Goal: Transaction & Acquisition: Purchase product/service

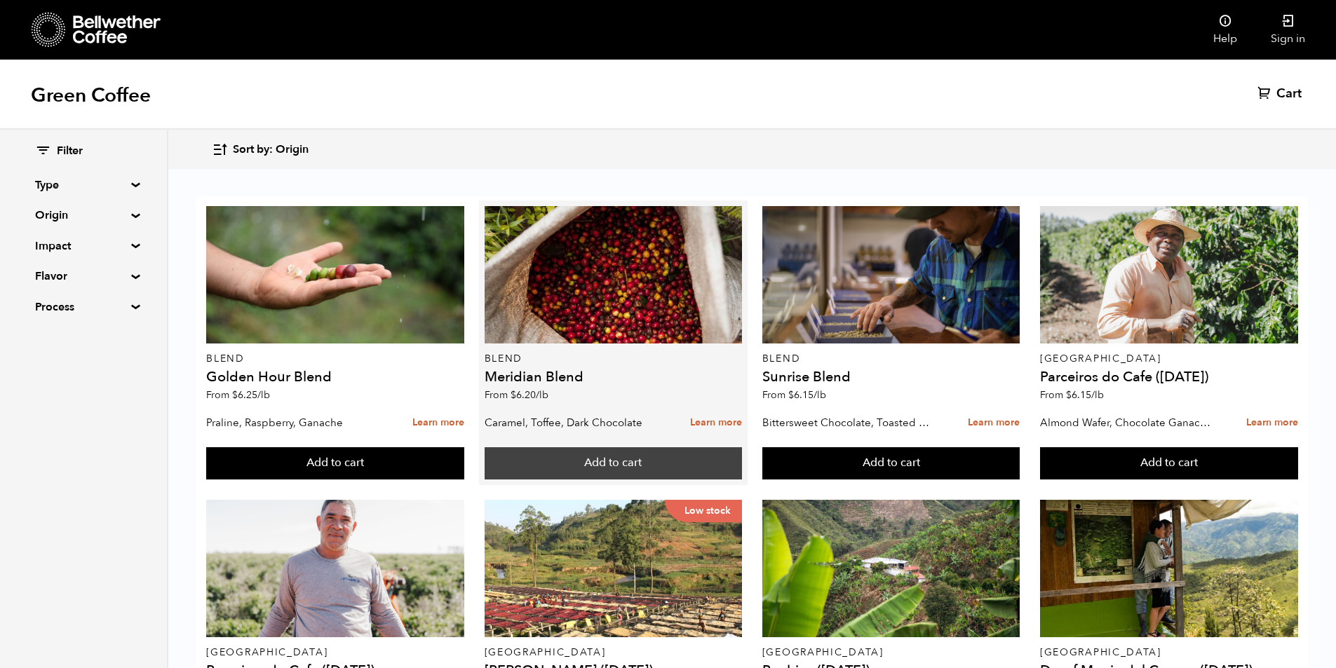
click at [634, 461] on button "Add to cart" at bounding box center [613, 463] width 258 height 32
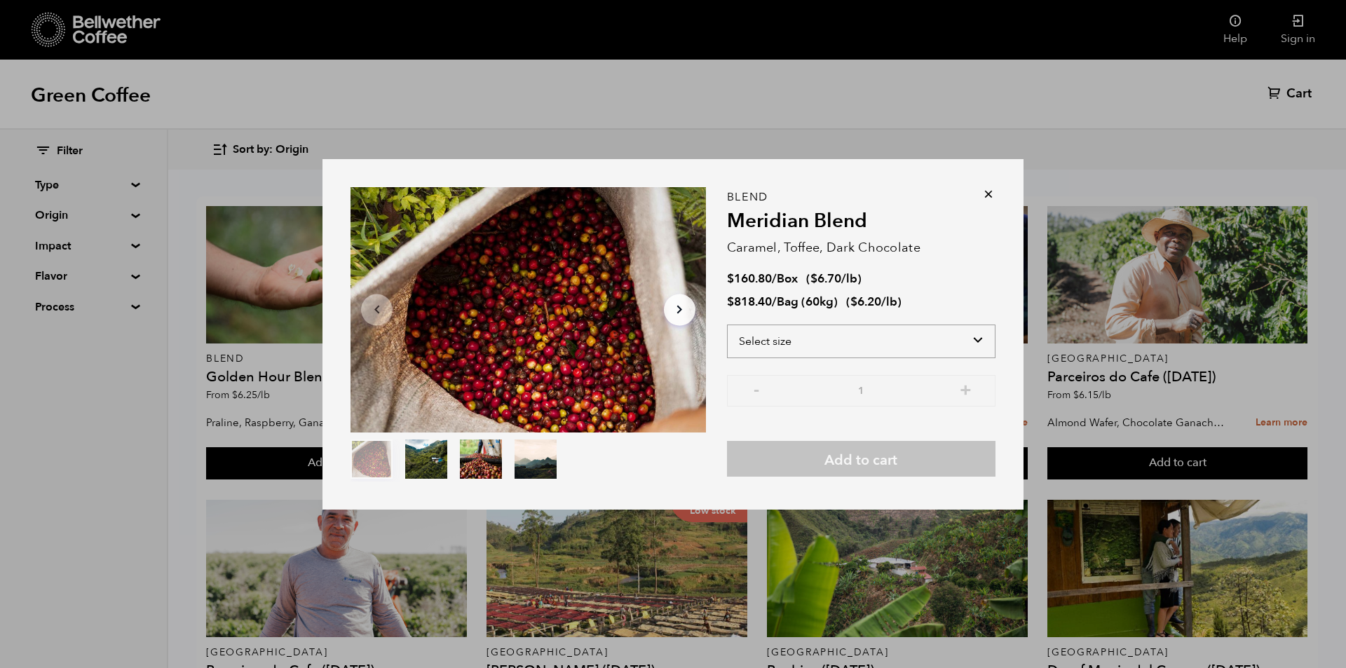
click at [977, 343] on select "Select size Bag (60kg) (132 lbs) Box (24 lbs)" at bounding box center [861, 342] width 269 height 34
select select "box"
click at [727, 325] on select "Select size Bag (60kg) (132 lbs) Box (24 lbs)" at bounding box center [861, 342] width 269 height 34
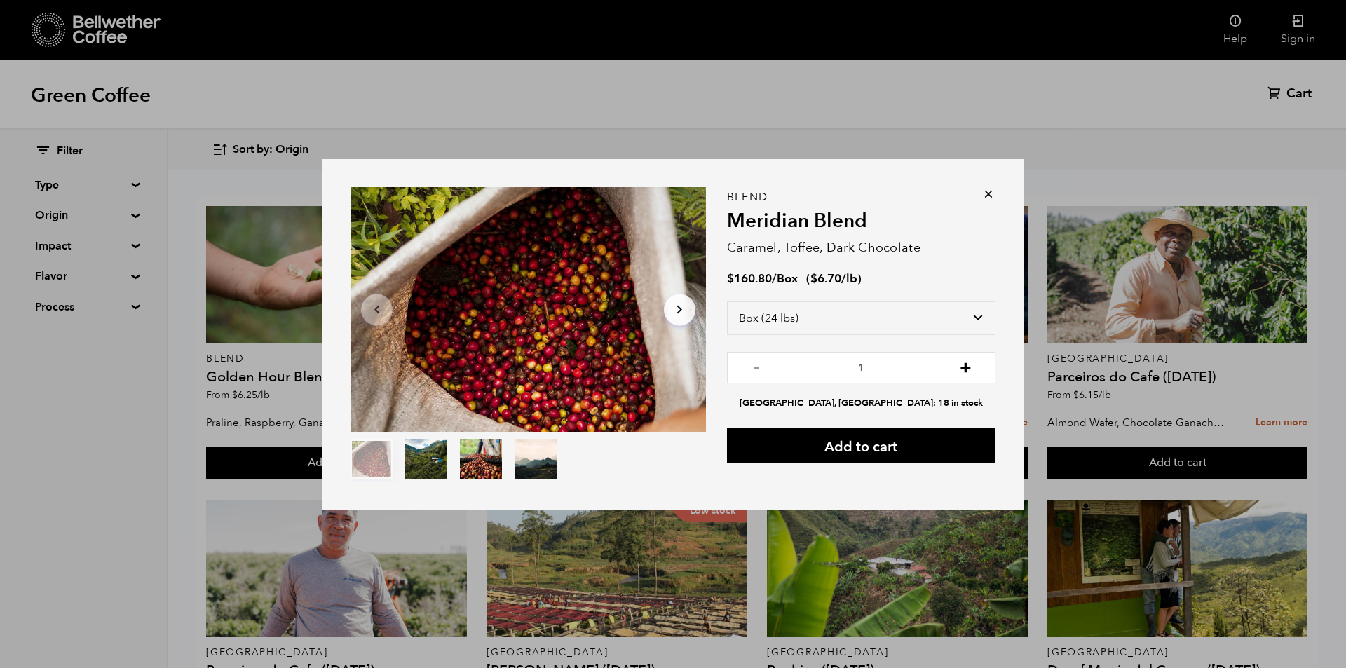
click at [963, 371] on button "+" at bounding box center [966, 366] width 18 height 14
click at [965, 369] on button "+" at bounding box center [966, 366] width 18 height 14
click at [754, 366] on button "-" at bounding box center [757, 366] width 18 height 14
type input "2"
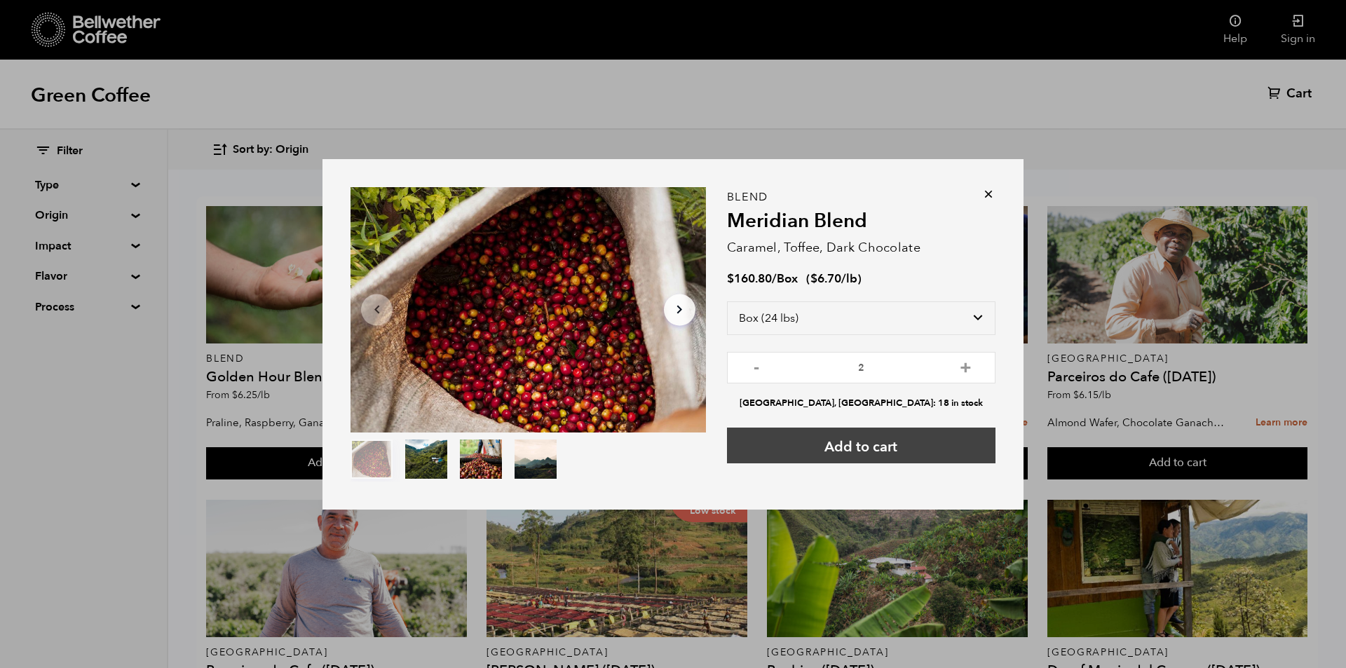
click at [881, 449] on button "Add to cart" at bounding box center [861, 446] width 269 height 36
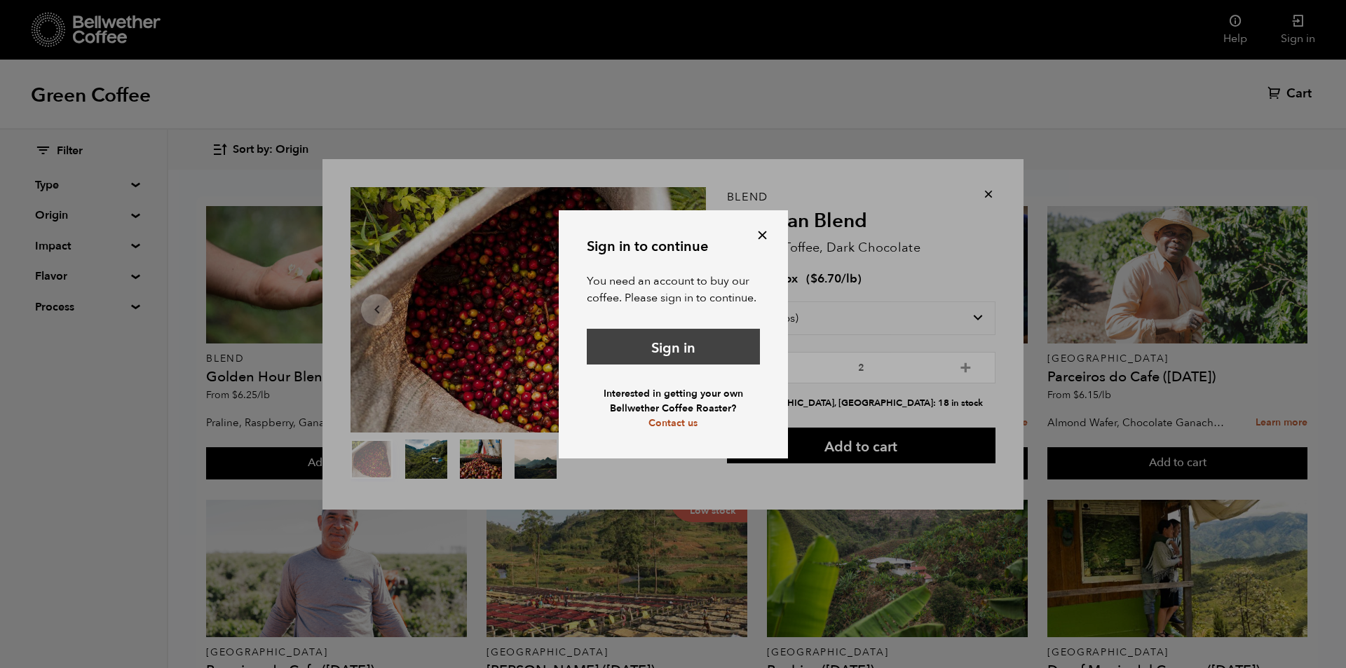
click at [723, 346] on link "Sign in" at bounding box center [673, 347] width 173 height 36
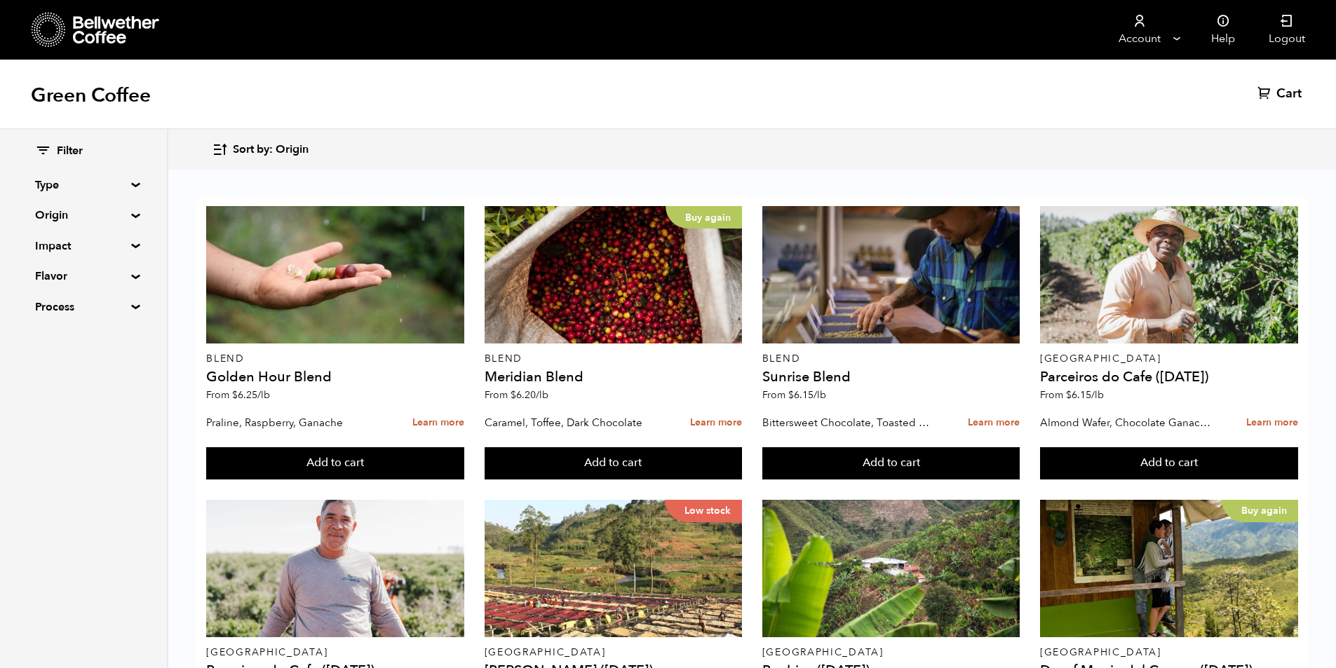
click at [1287, 95] on span "Cart" at bounding box center [1288, 94] width 25 height 17
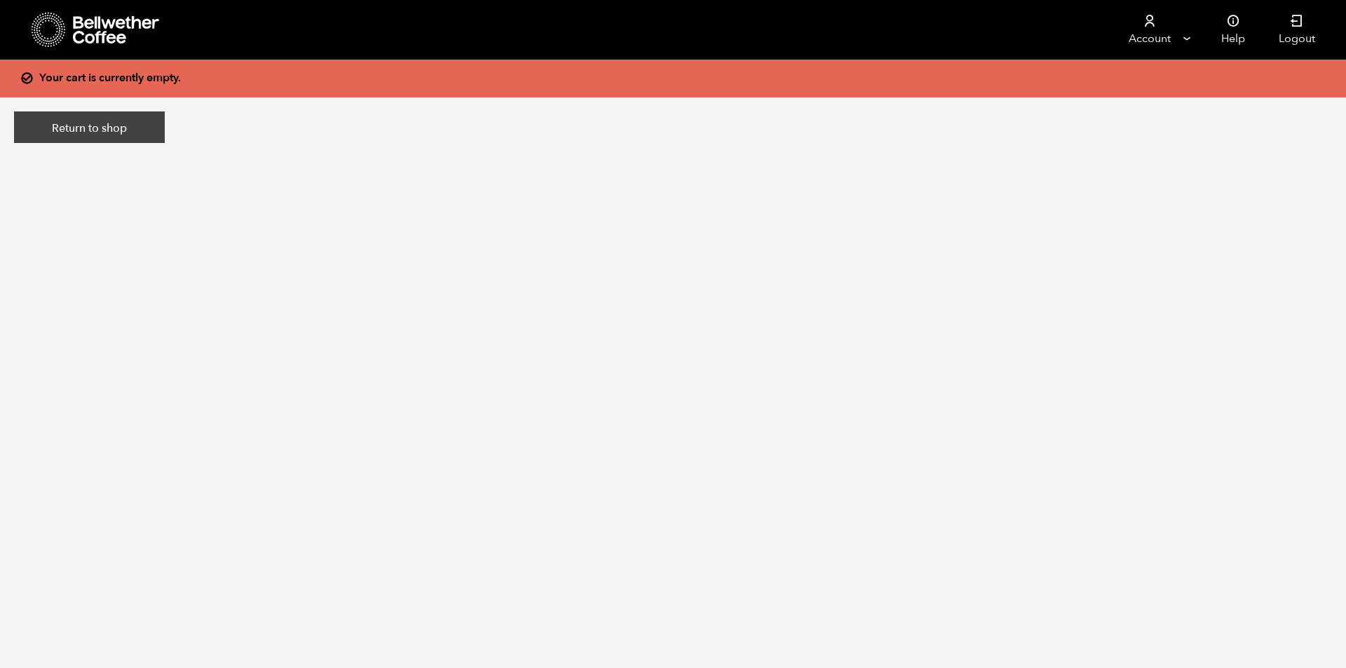
click at [78, 129] on link "Return to shop" at bounding box center [89, 127] width 151 height 32
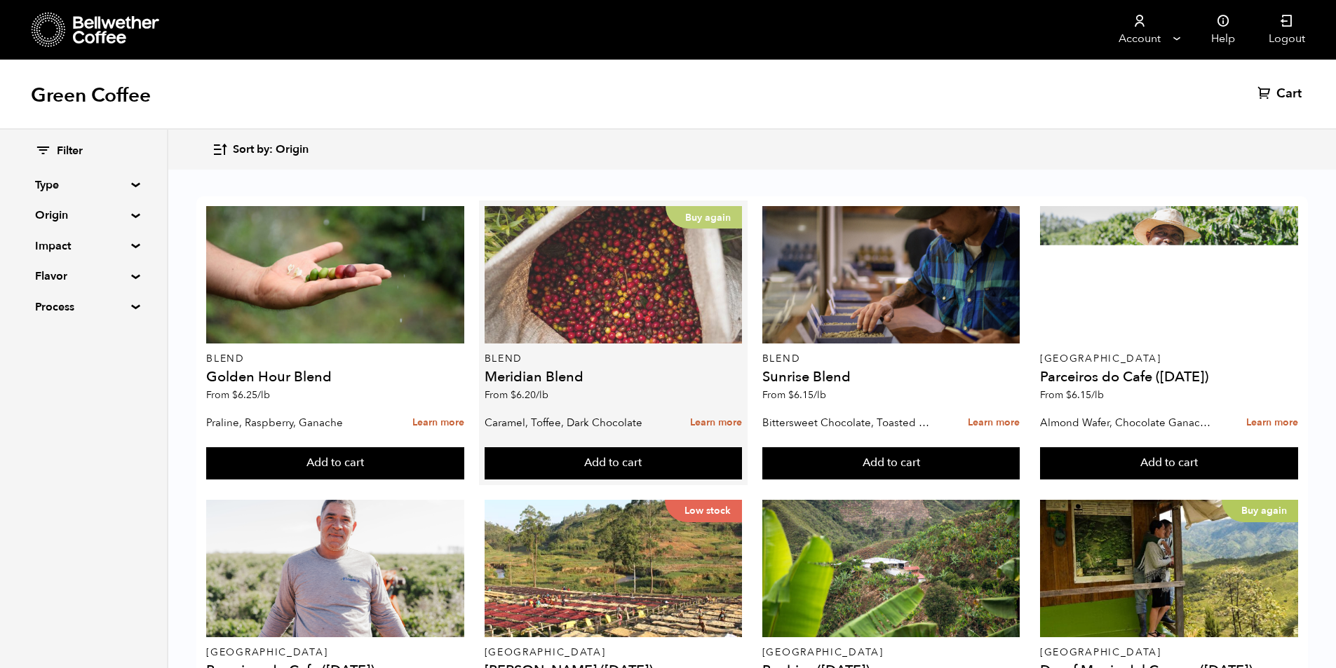
click at [670, 279] on div "Buy again" at bounding box center [613, 274] width 258 height 137
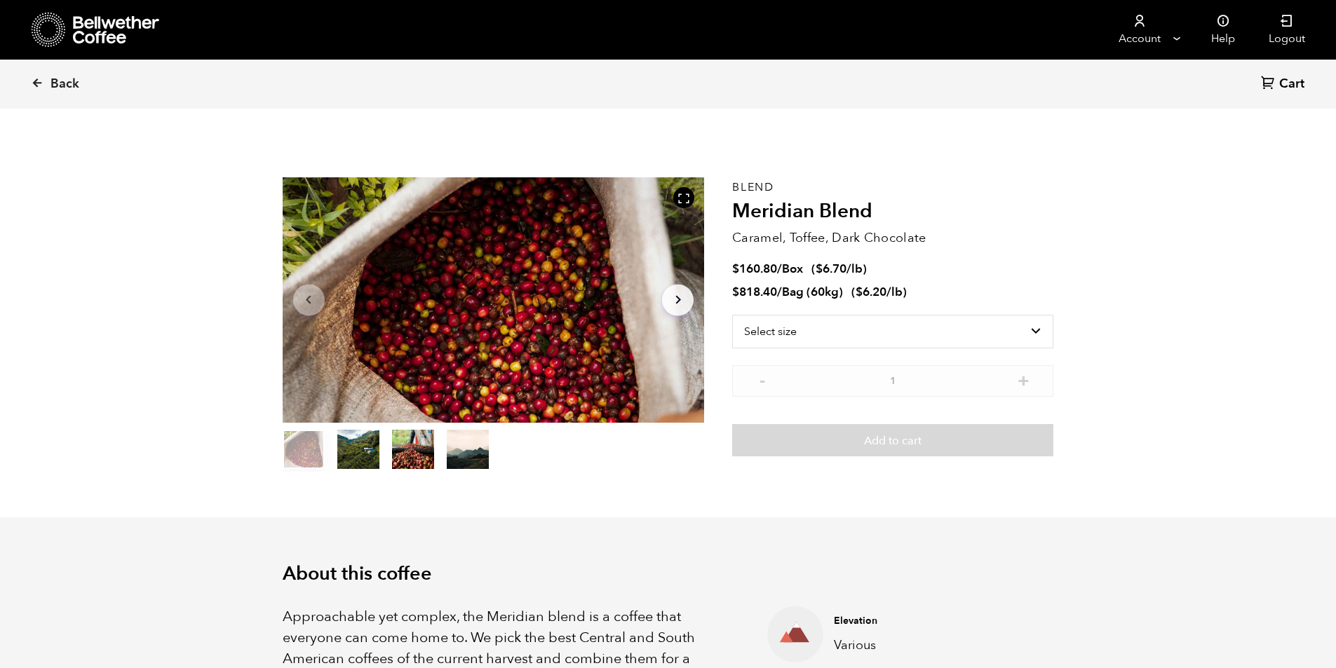
scroll to position [610, 747]
click at [885, 325] on select "Select size Bag (60kg) (132 lbs) Box (24 lbs)" at bounding box center [892, 332] width 321 height 34
select select "box"
click at [732, 315] on select "Select size Bag (60kg) (132 lbs) Box (24 lbs)" at bounding box center [892, 332] width 321 height 34
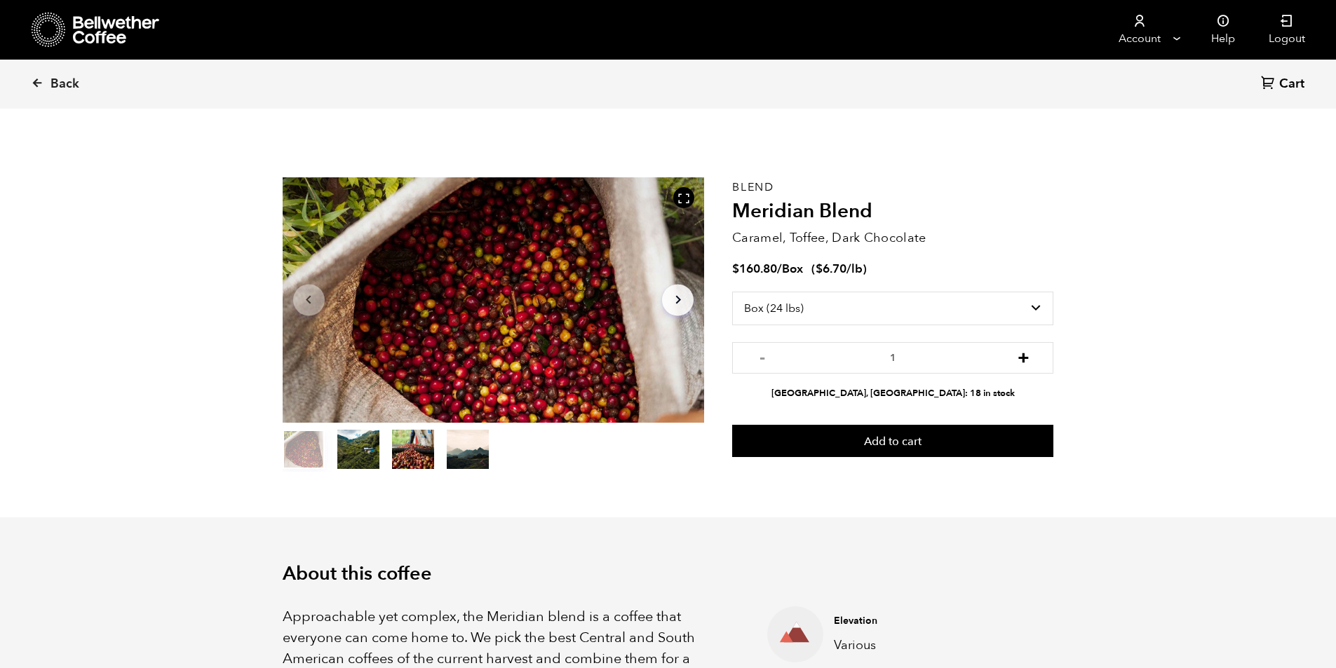
click at [1027, 355] on button "+" at bounding box center [1024, 356] width 18 height 14
type input "2"
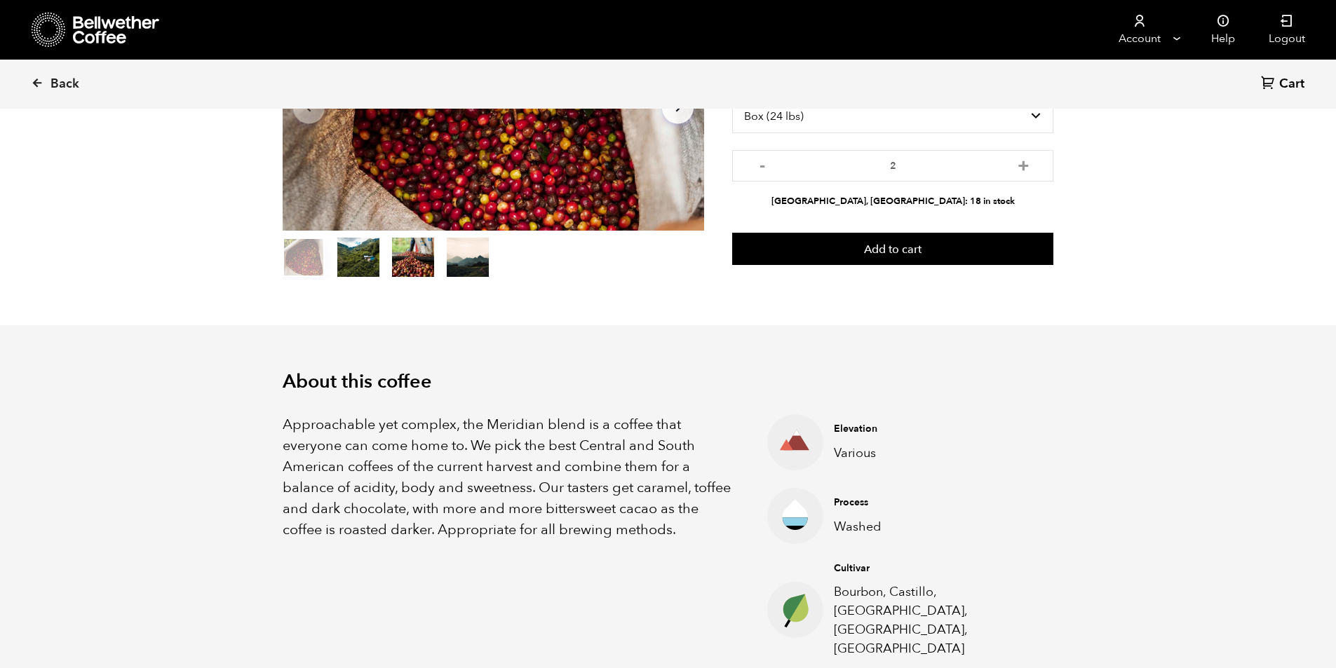
scroll to position [210, 0]
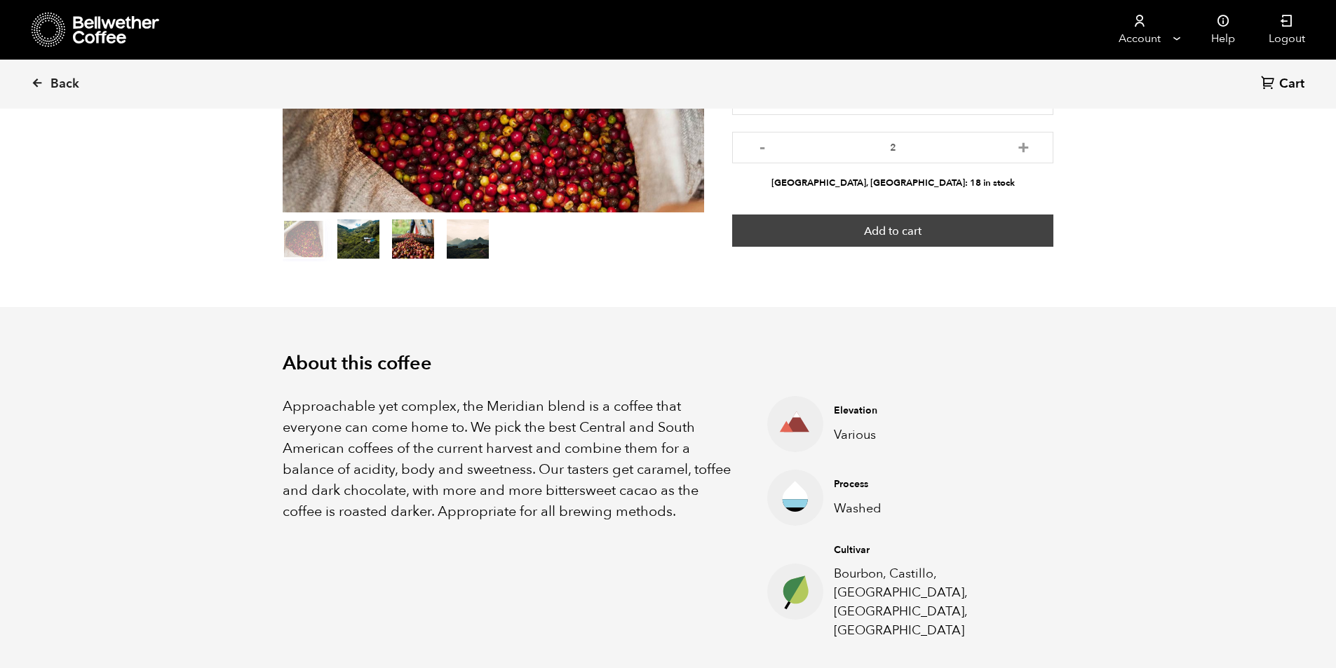
click at [910, 225] on button "Add to cart" at bounding box center [892, 231] width 321 height 32
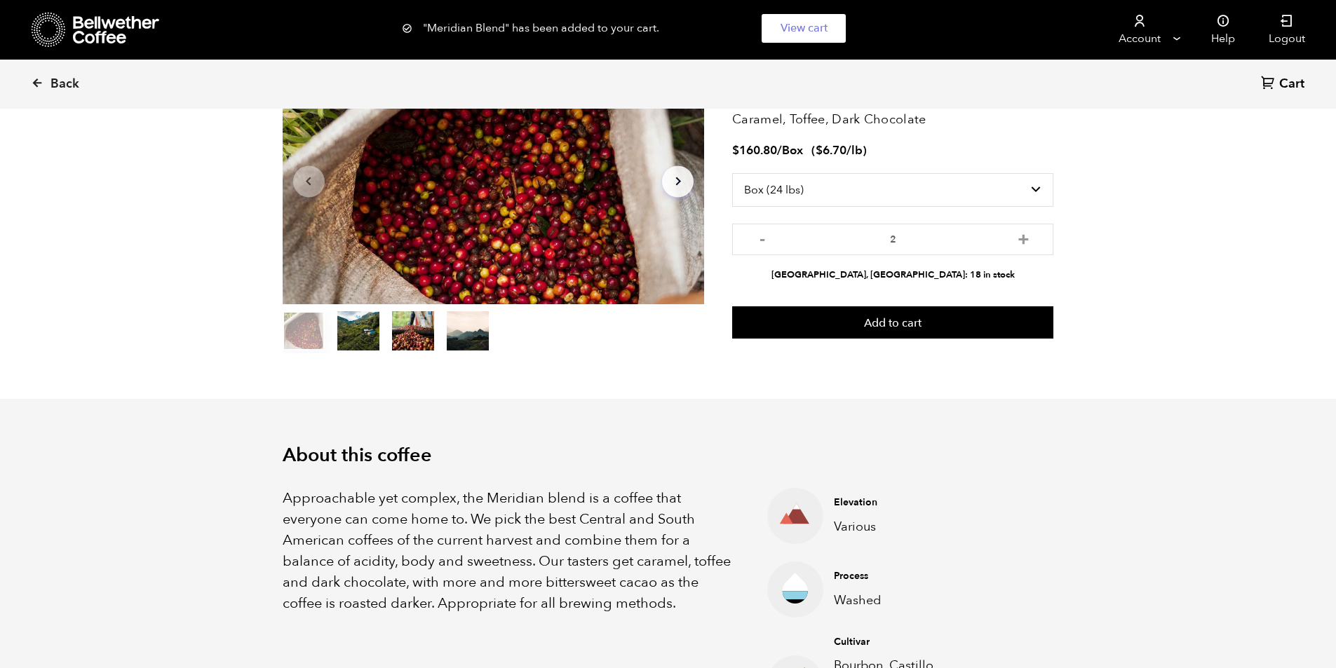
scroll to position [0, 0]
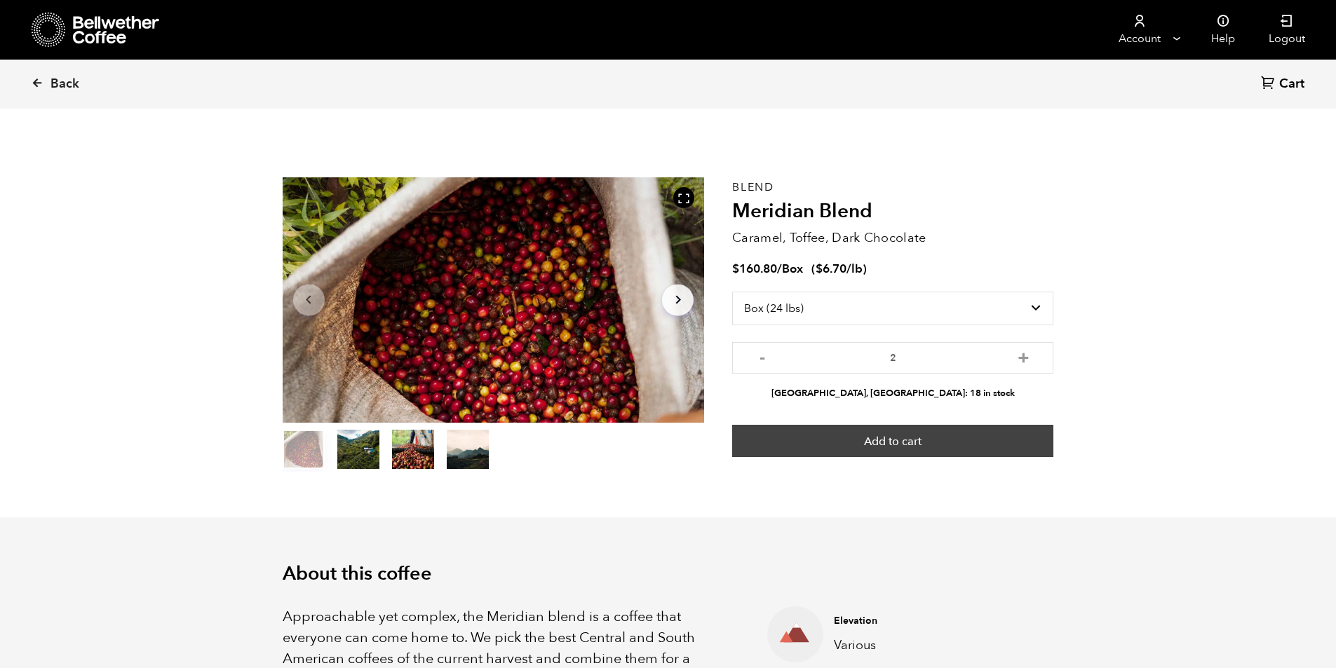
click at [895, 440] on button "Add to cart" at bounding box center [892, 441] width 321 height 32
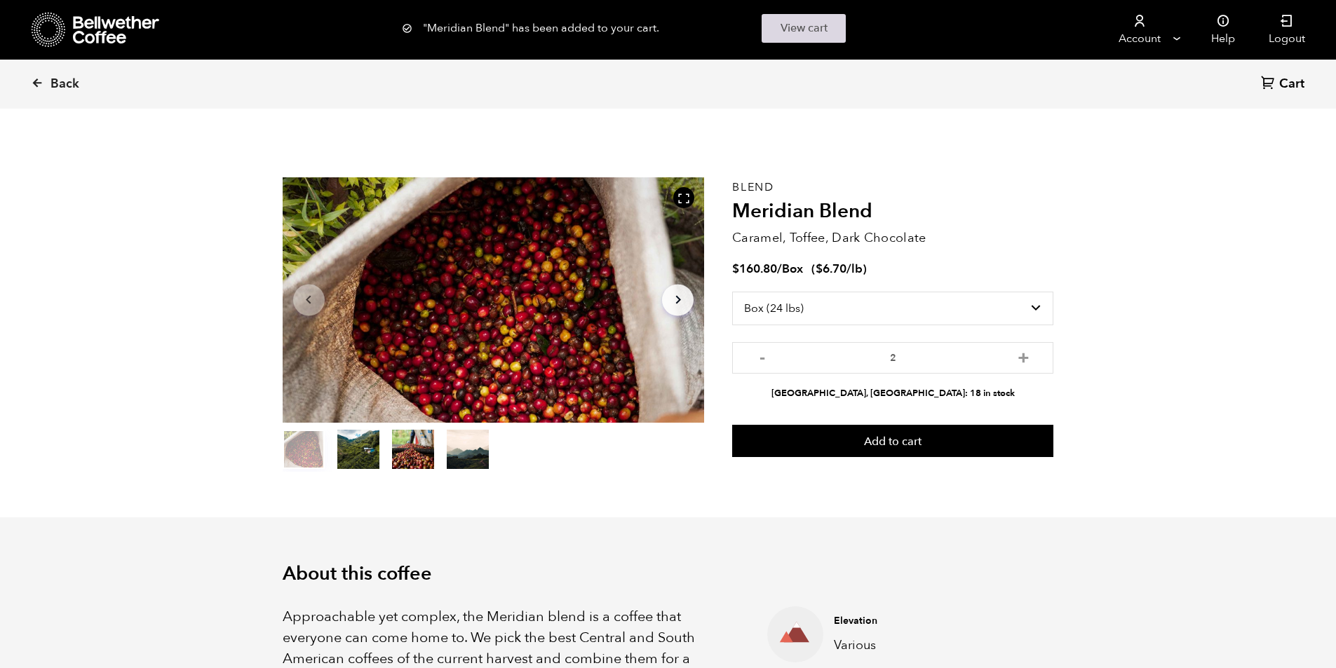
click at [812, 21] on link "View cart" at bounding box center [803, 28] width 84 height 29
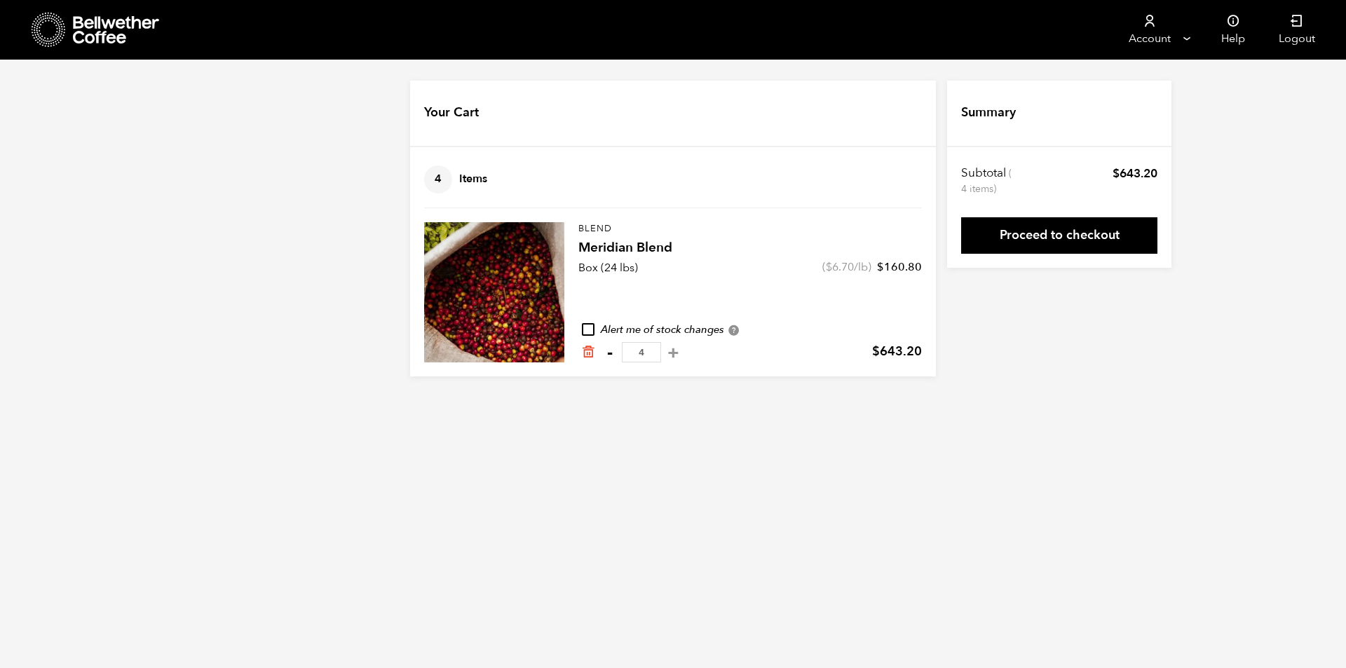
click at [611, 354] on button "-" at bounding box center [610, 353] width 18 height 14
type input "3"
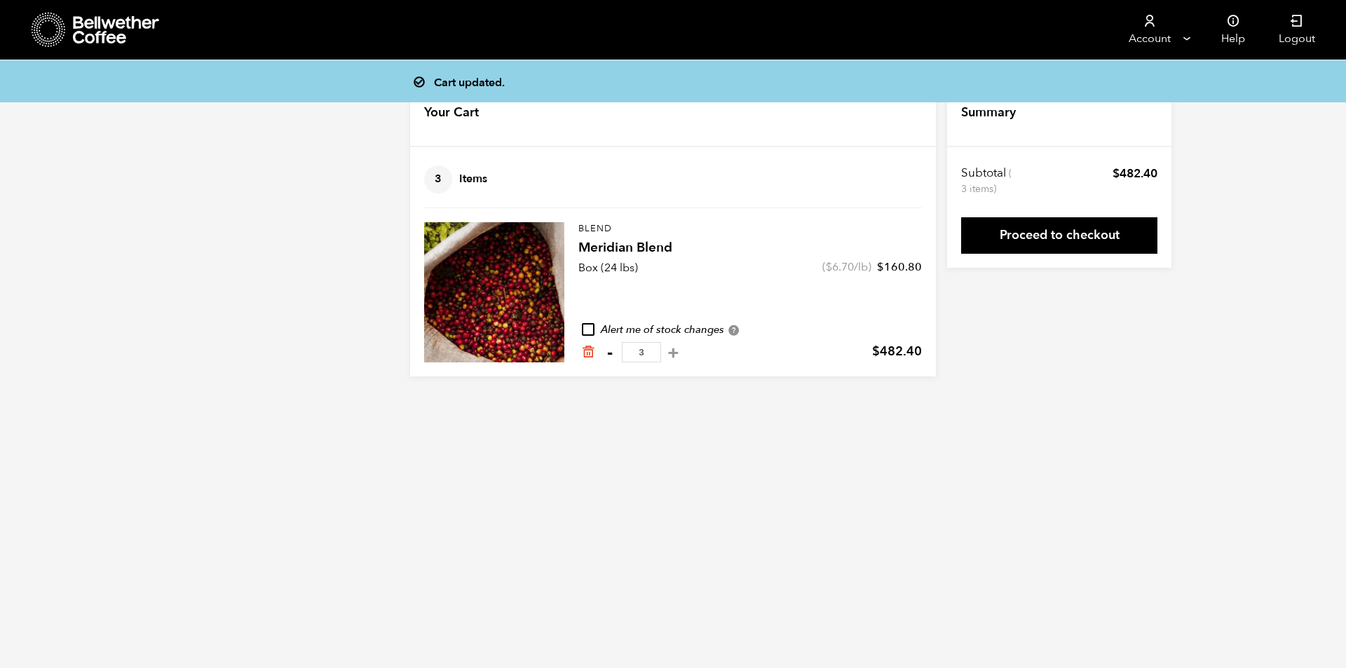
click at [609, 354] on button "-" at bounding box center [610, 353] width 18 height 14
type input "2"
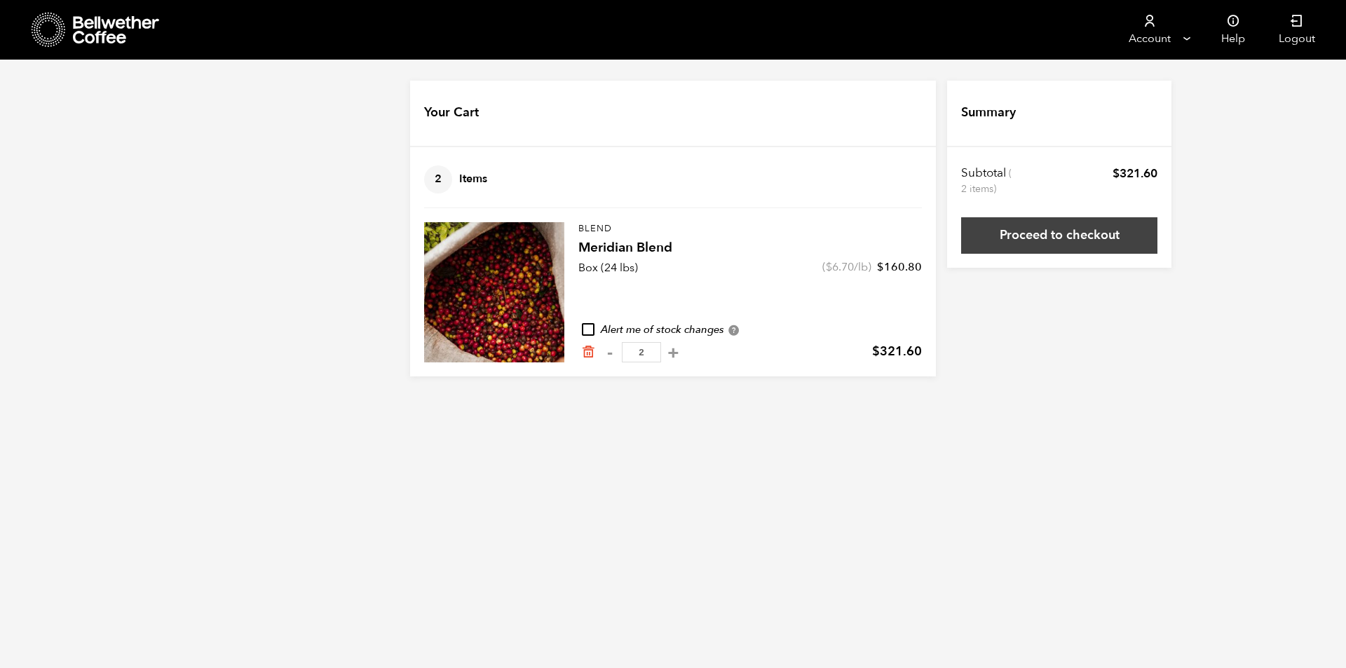
click at [1080, 232] on link "Proceed to checkout" at bounding box center [1059, 235] width 196 height 36
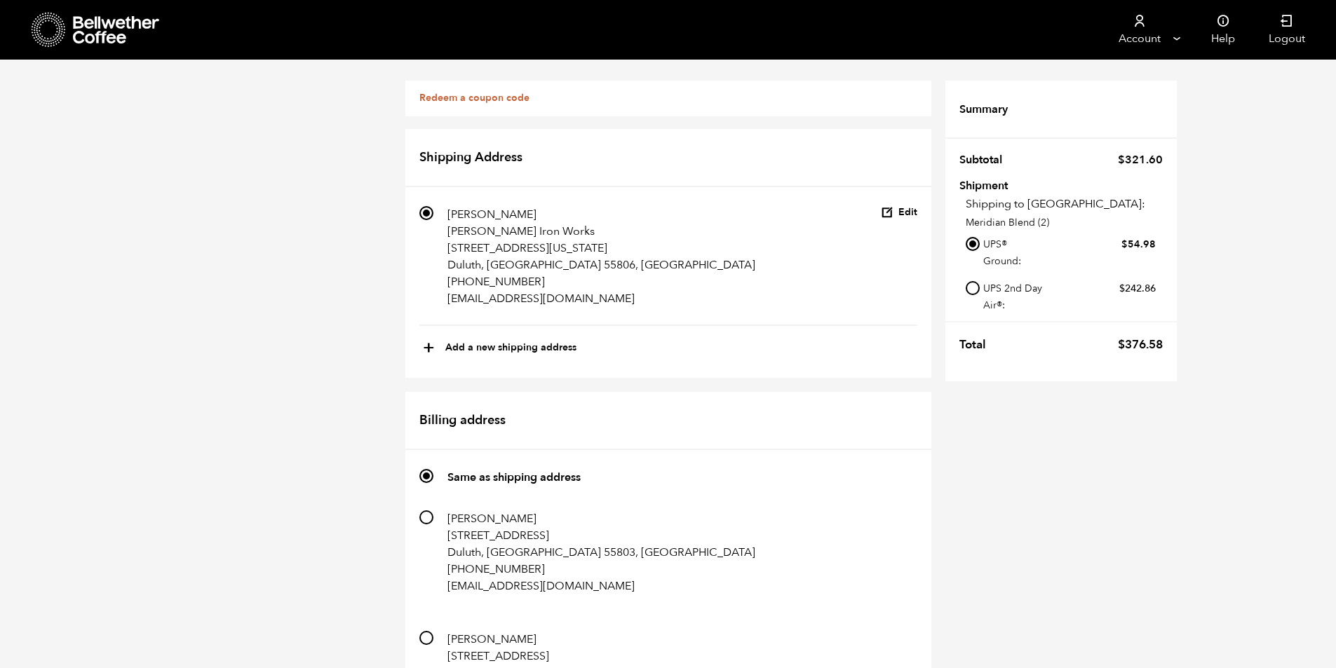
scroll to position [961, 0]
